Goal: Check status: Check status

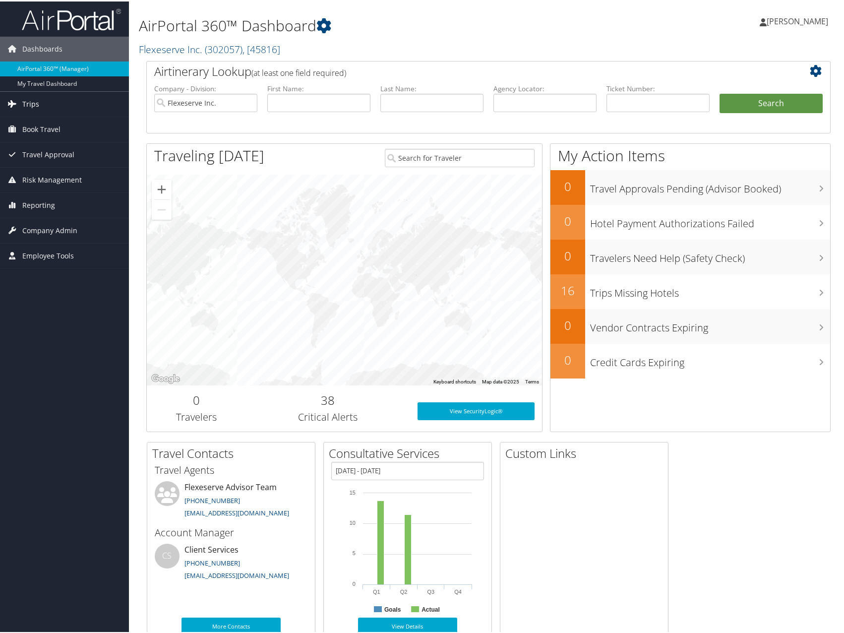
click at [28, 106] on span "Trips" at bounding box center [30, 102] width 17 height 25
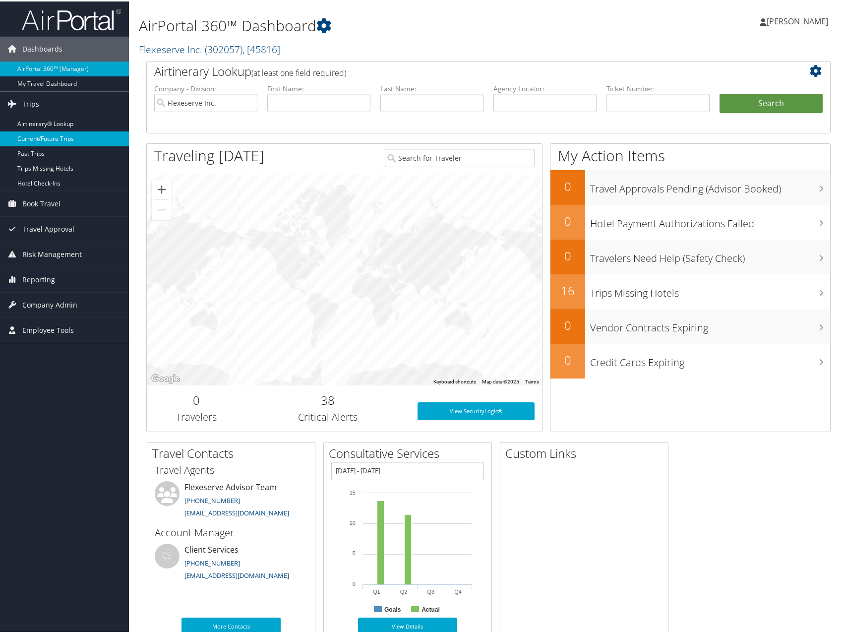
click at [51, 139] on link "Current/Future Trips" at bounding box center [64, 137] width 129 height 15
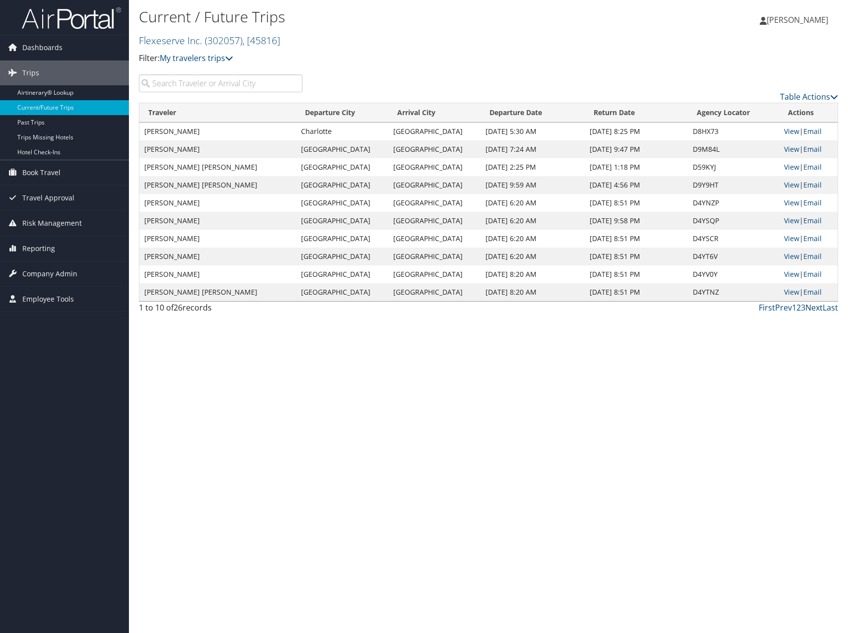
click at [814, 309] on link "Next" at bounding box center [813, 307] width 17 height 11
click at [808, 308] on link "Next" at bounding box center [813, 307] width 17 height 11
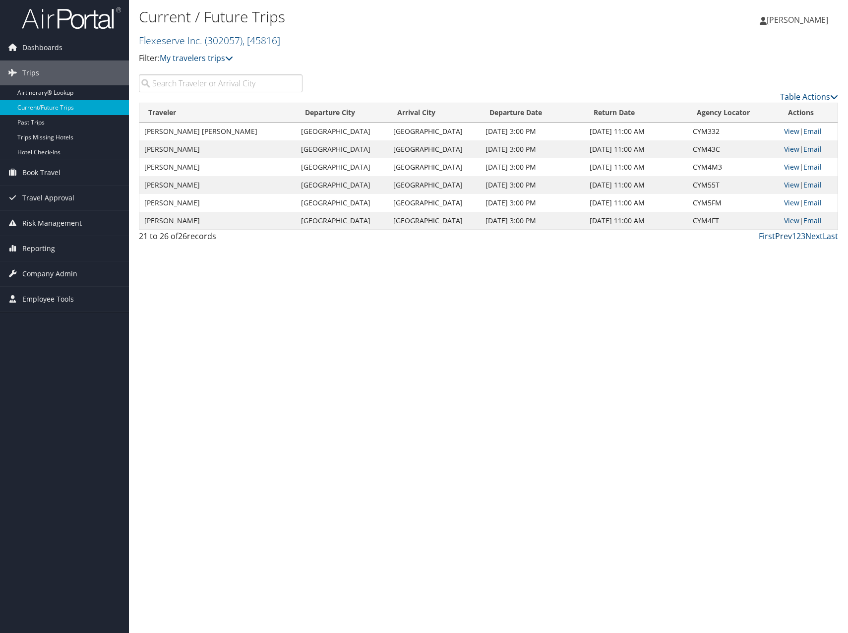
click at [788, 237] on link "Prev" at bounding box center [783, 236] width 17 height 11
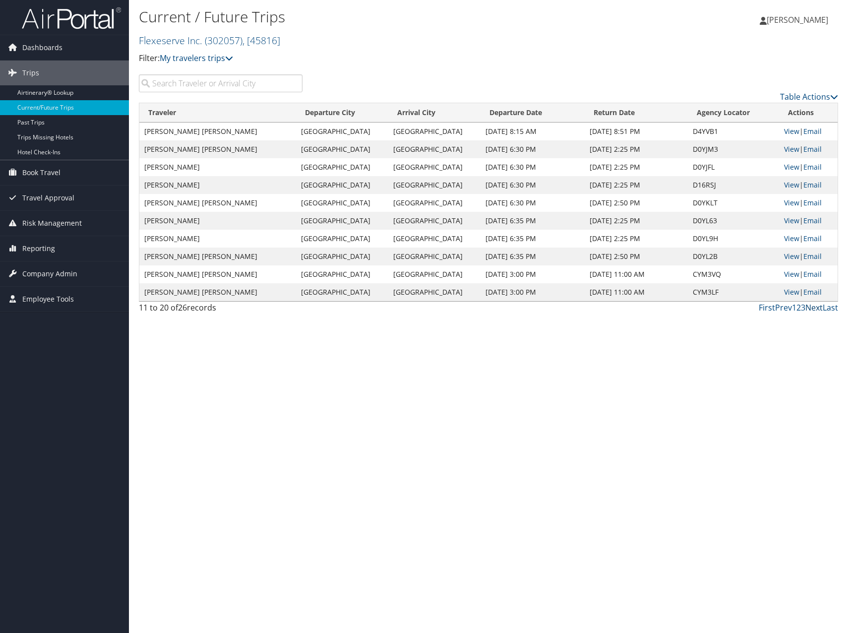
click at [815, 308] on link "Next" at bounding box center [813, 307] width 17 height 11
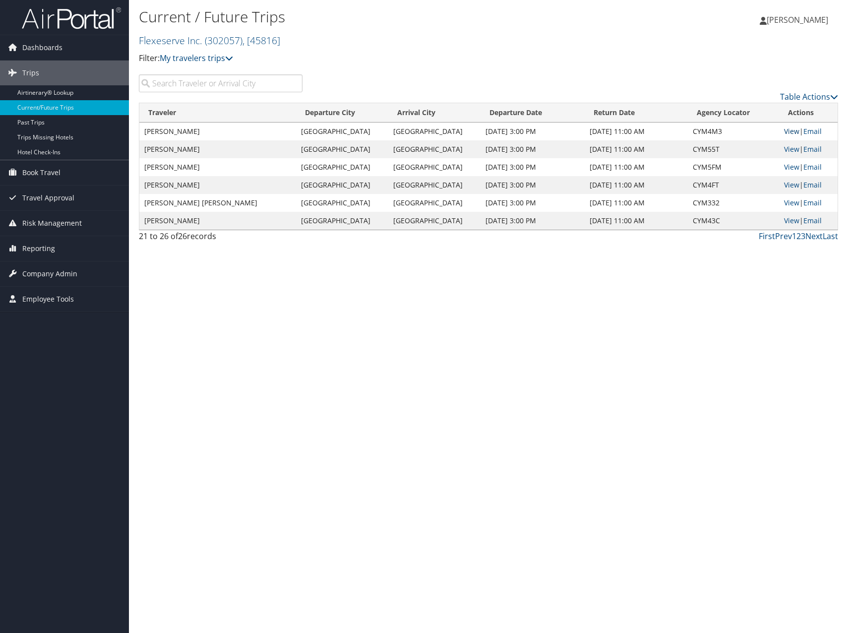
click at [786, 128] on link "View" at bounding box center [791, 130] width 15 height 9
